Goal: Task Accomplishment & Management: Manage account settings

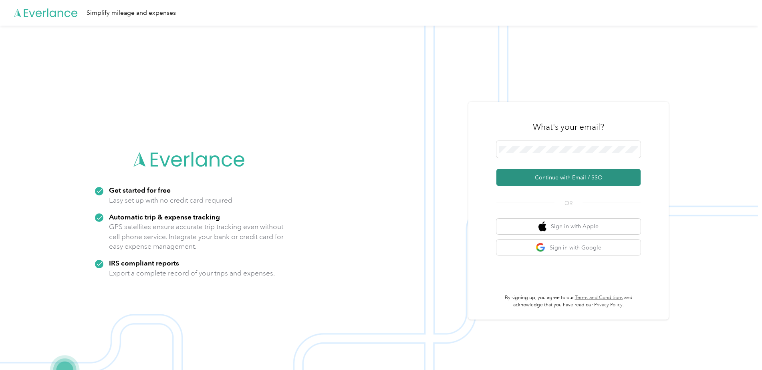
click at [537, 177] on button "Continue with Email / SSO" at bounding box center [568, 177] width 144 height 17
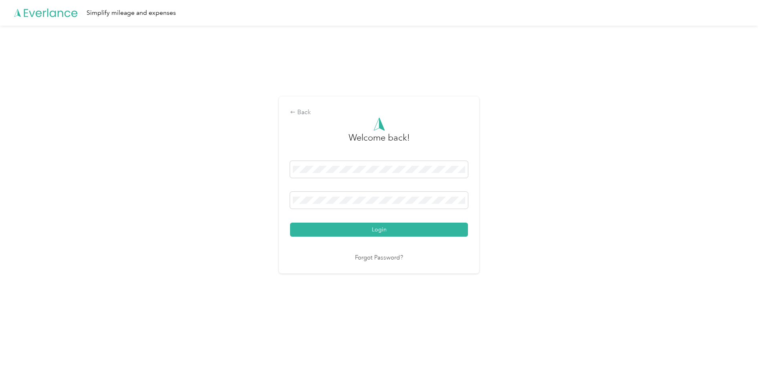
drag, startPoint x: 349, startPoint y: 228, endPoint x: 418, endPoint y: 239, distance: 70.2
click at [349, 228] on button "Login" at bounding box center [379, 230] width 178 height 14
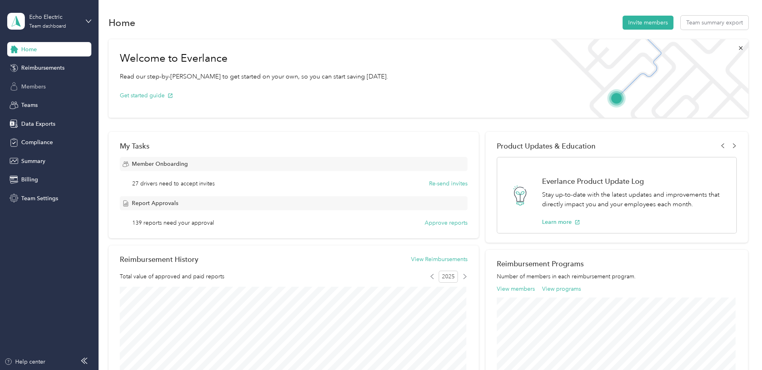
click at [22, 84] on span "Members" at bounding box center [33, 87] width 24 height 8
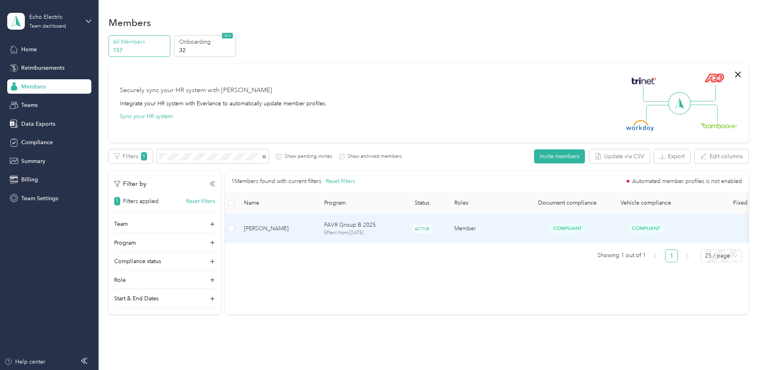
click at [281, 231] on span "[PERSON_NAME]" at bounding box center [277, 228] width 67 height 9
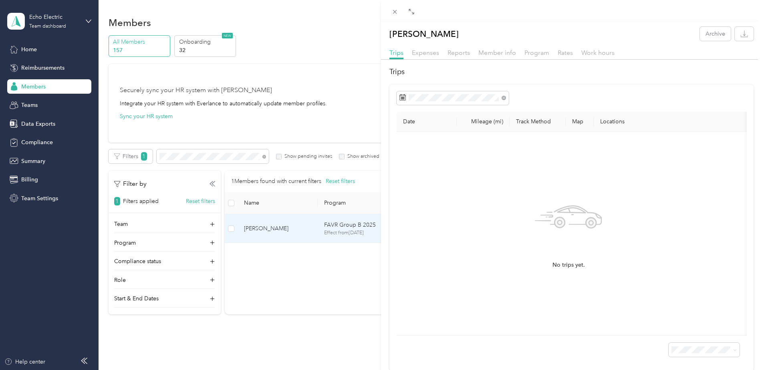
click at [550, 51] on div "Trips Expenses Reports Member info Program Rates Work hours" at bounding box center [571, 54] width 381 height 12
click at [546, 52] on span "Program" at bounding box center [536, 53] width 25 height 8
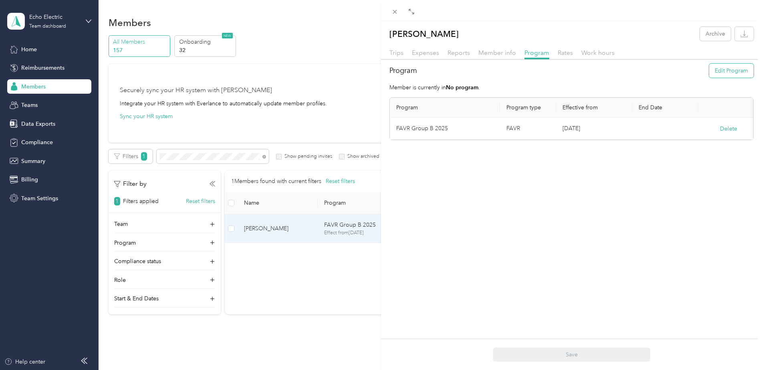
click at [711, 77] on button "Edit Program" at bounding box center [731, 71] width 44 height 14
click at [713, 139] on button "Save" at bounding box center [715, 139] width 12 height 9
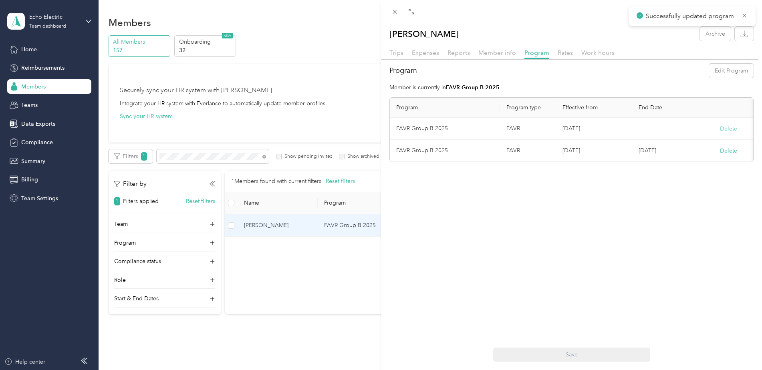
click at [723, 131] on button "Delete" at bounding box center [728, 129] width 17 height 8
click at [690, 130] on button "Yes" at bounding box center [689, 134] width 16 height 13
drag, startPoint x: 629, startPoint y: 197, endPoint x: 550, endPoint y: 198, distance: 78.5
click at [629, 196] on div "[PERSON_NAME] Archive Trips Expenses Reports Member info Program Rates Work hou…" at bounding box center [571, 206] width 381 height 370
click at [393, 12] on icon at bounding box center [394, 11] width 7 height 7
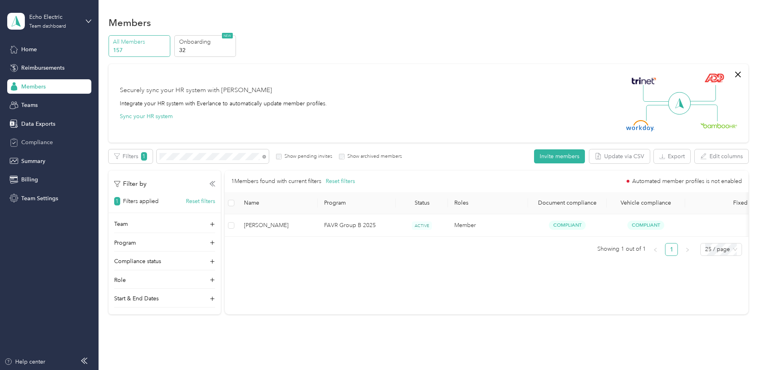
click at [47, 144] on span "Compliance" at bounding box center [37, 142] width 32 height 8
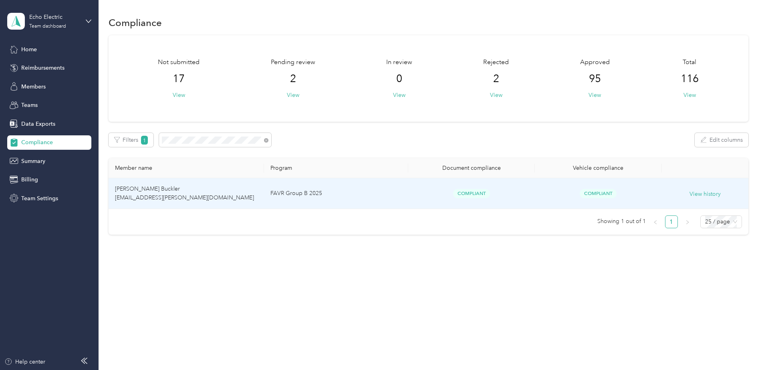
click at [150, 191] on span "[PERSON_NAME] Buckler [EMAIL_ADDRESS][PERSON_NAME][DOMAIN_NAME]" at bounding box center [184, 193] width 139 height 16
